Goal: Find specific page/section: Find specific page/section

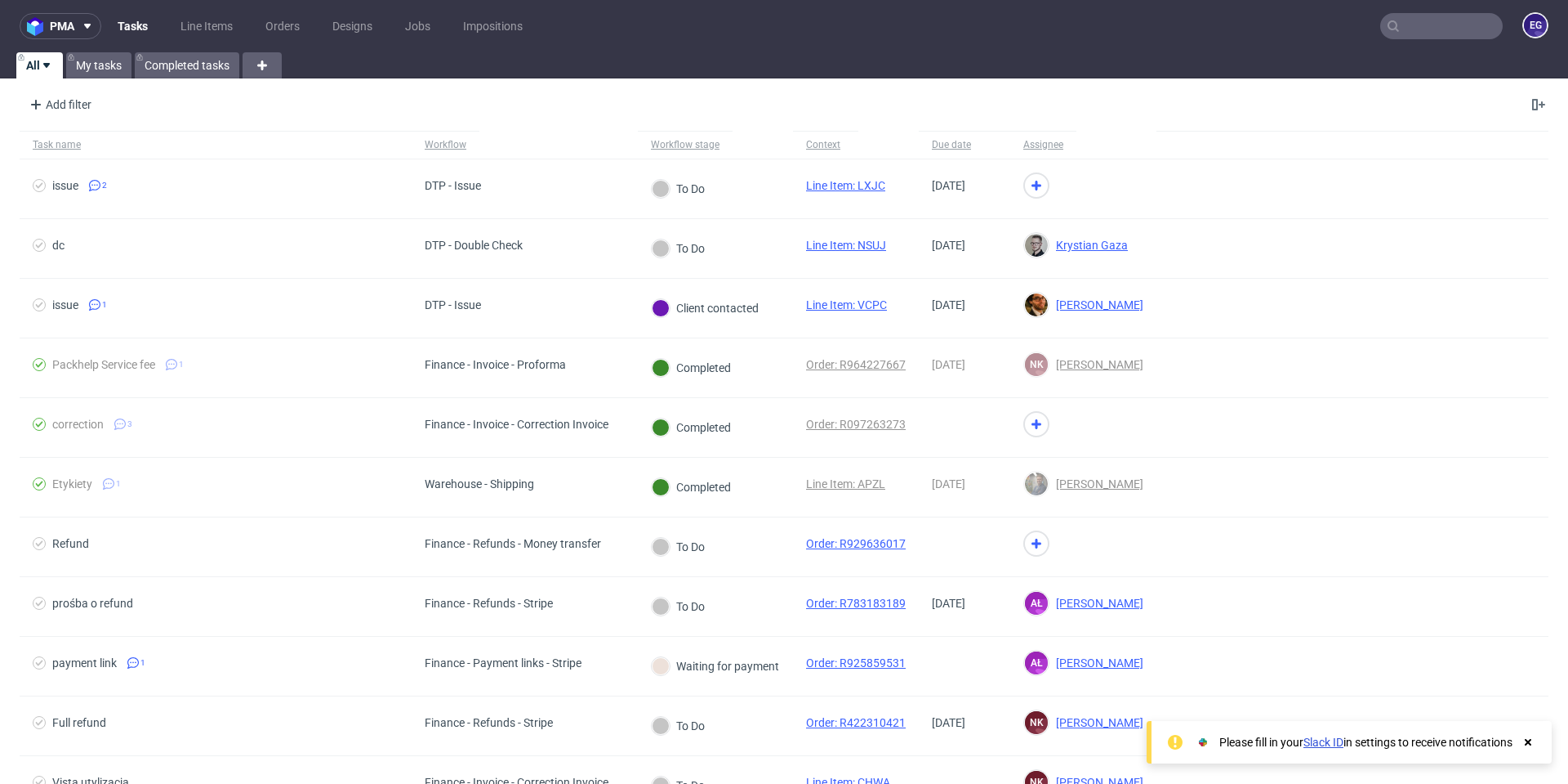
click at [1402, 38] on input "text" at bounding box center [1441, 26] width 122 height 26
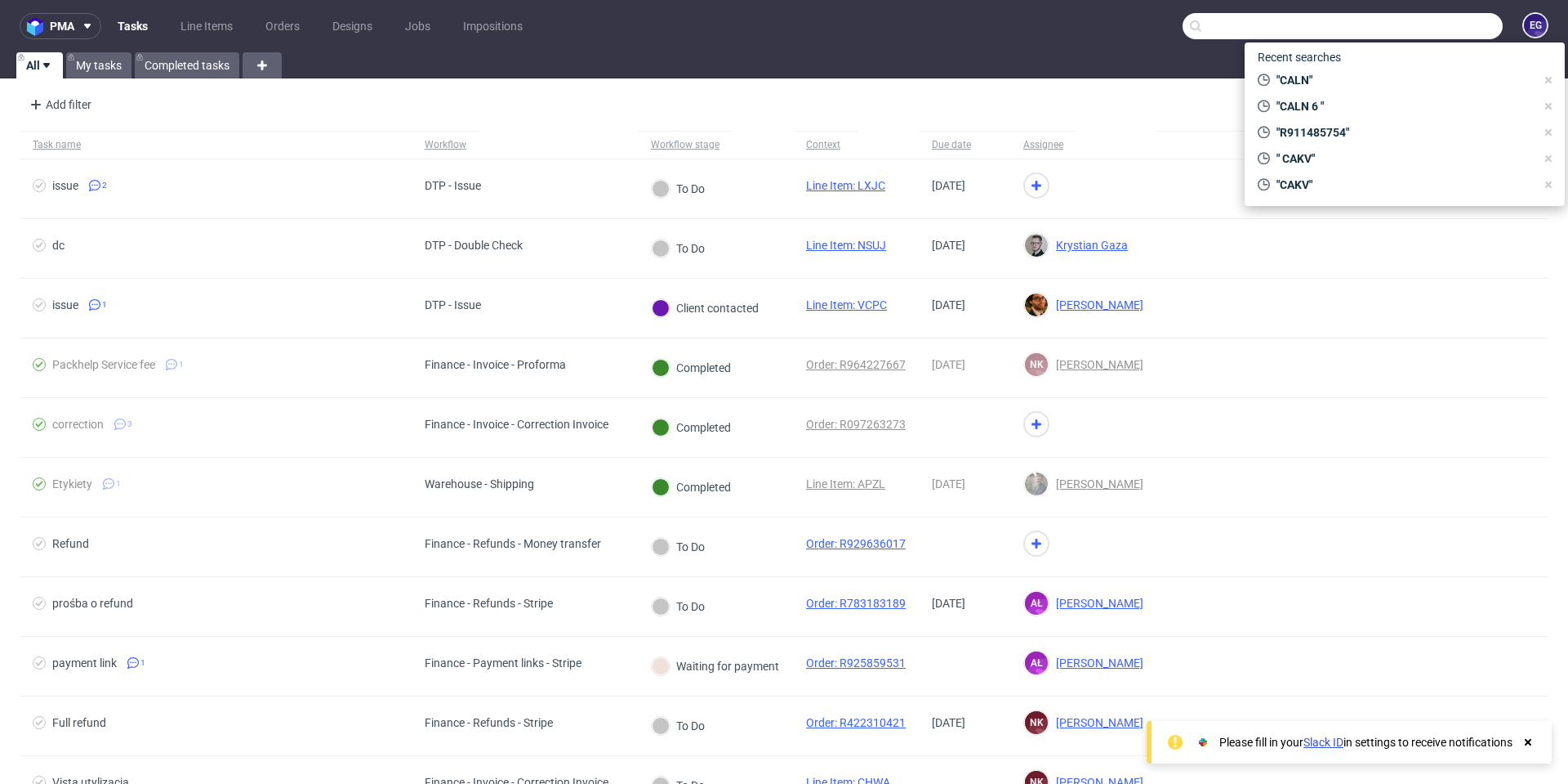
paste input "BYVA"
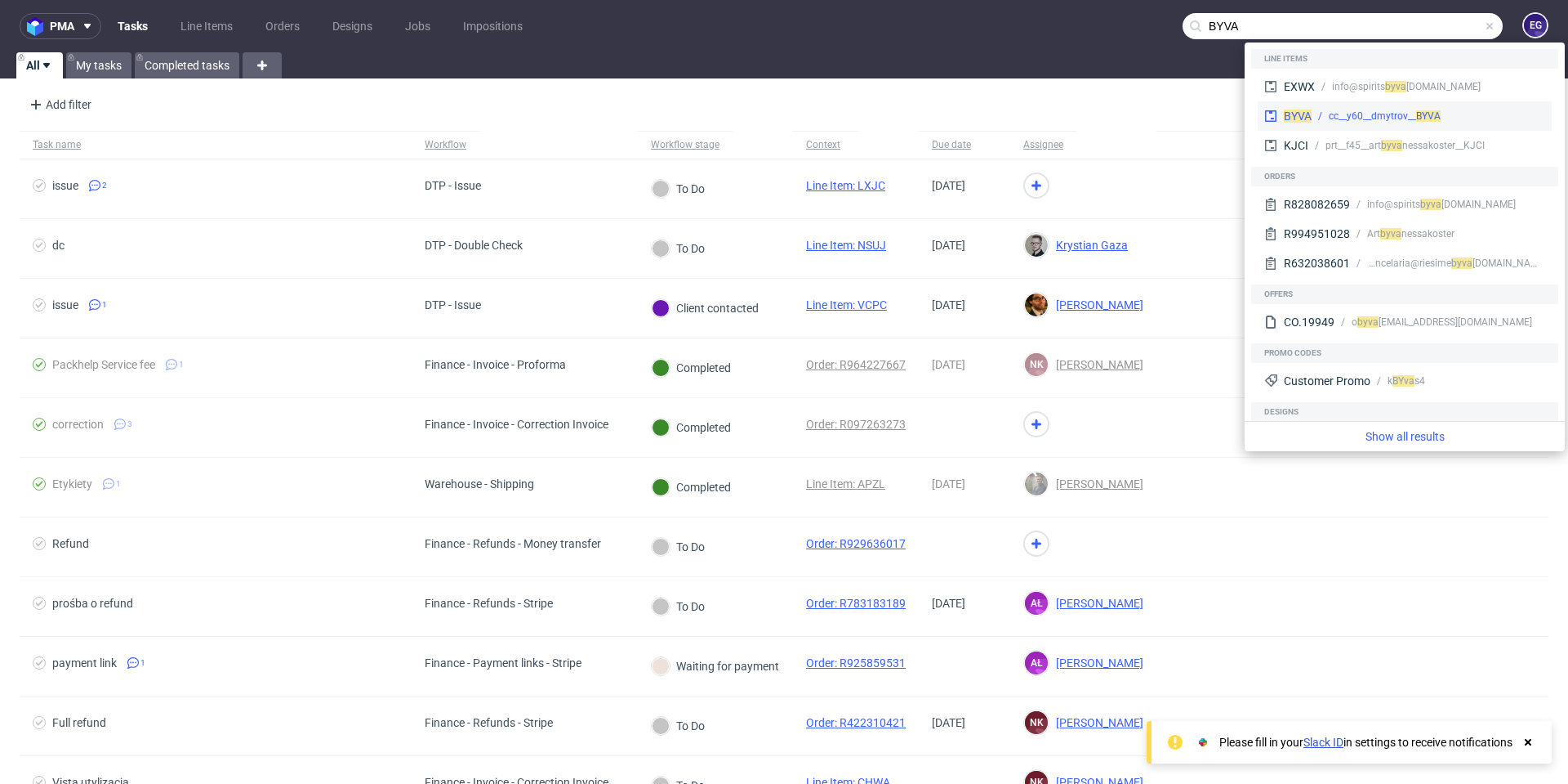
type input "BYVA"
click at [1486, 111] on div "cc__y60__dmytrov__ BYVA" at bounding box center [1428, 116] width 233 height 15
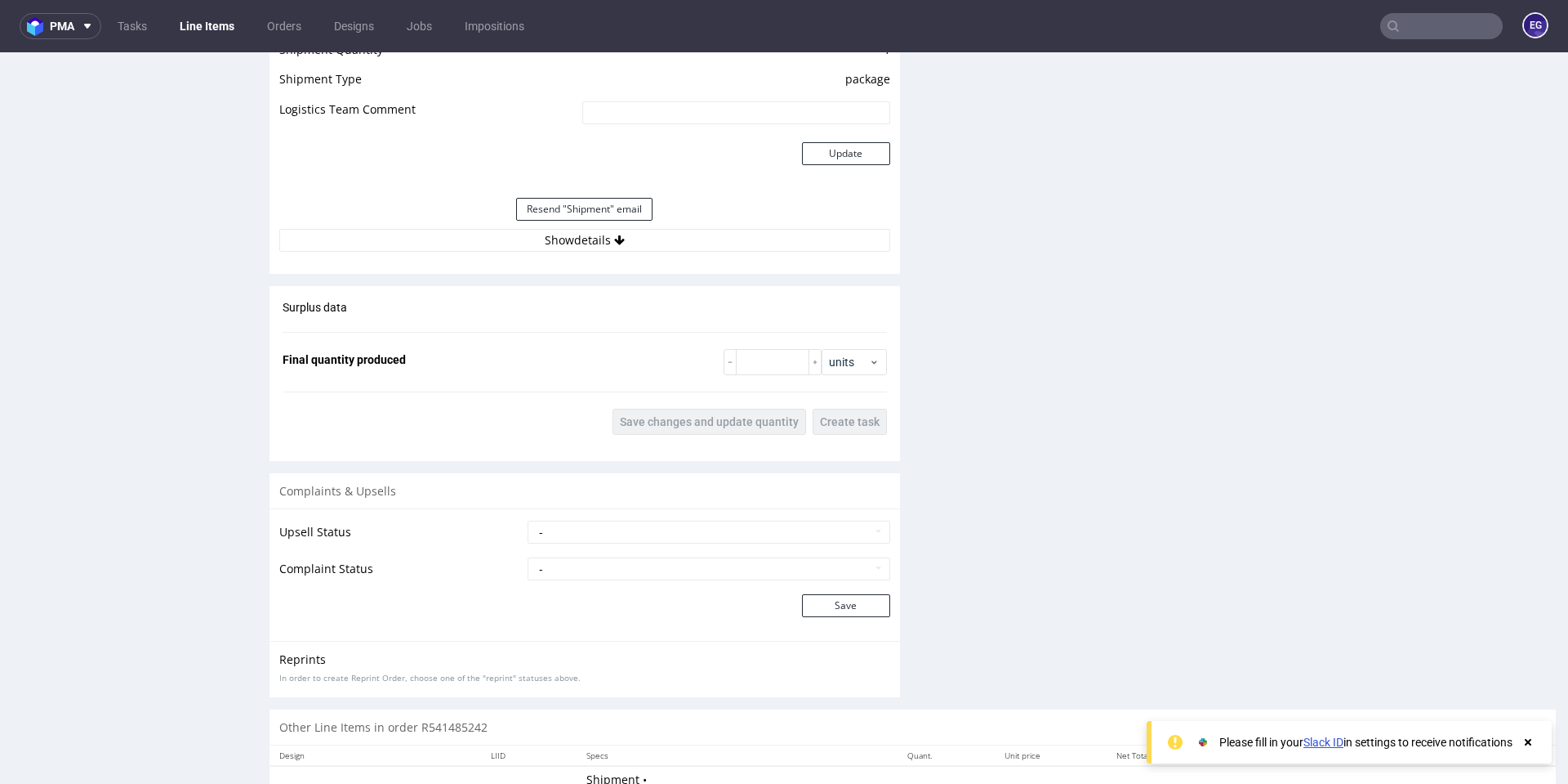
scroll to position [1665, 0]
